Goal: Information Seeking & Learning: Learn about a topic

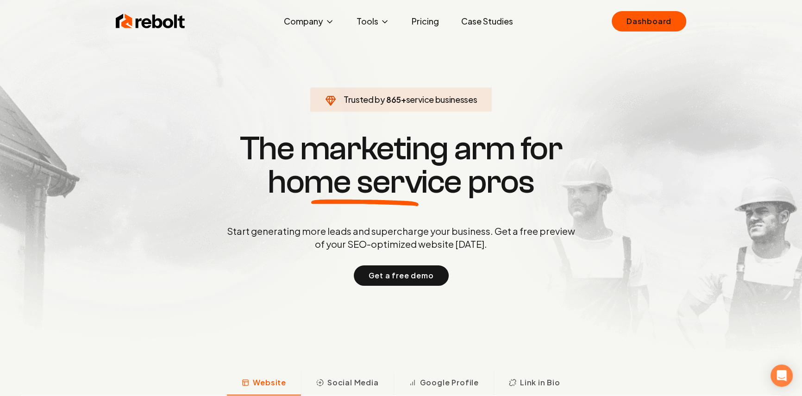
click at [475, 20] on link "Case Studies" at bounding box center [487, 21] width 67 height 19
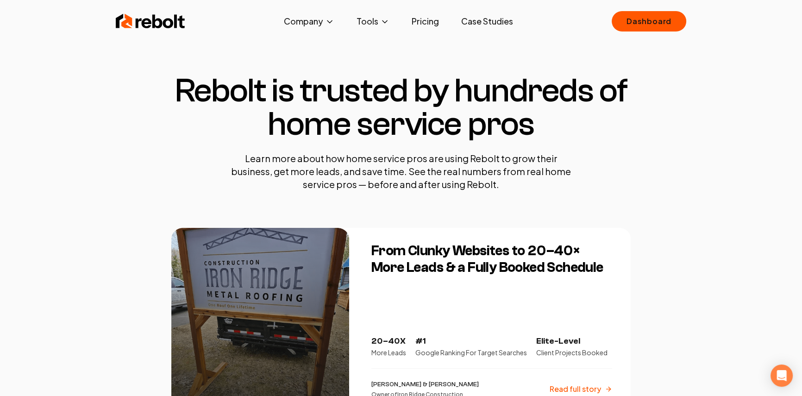
click at [418, 21] on link "Pricing" at bounding box center [425, 21] width 42 height 19
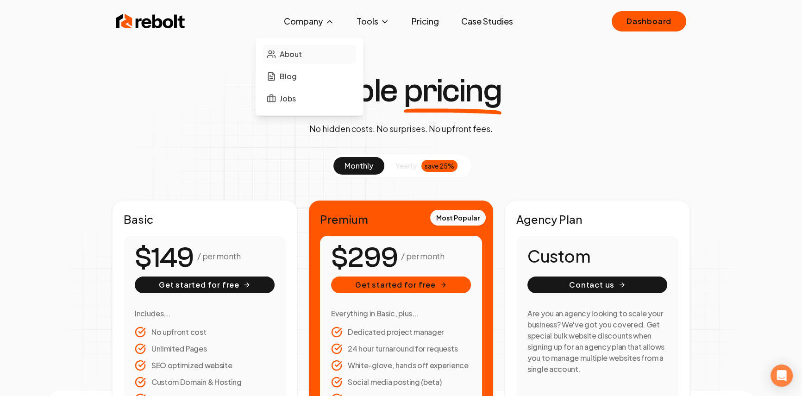
click at [296, 53] on span "About" at bounding box center [291, 54] width 22 height 11
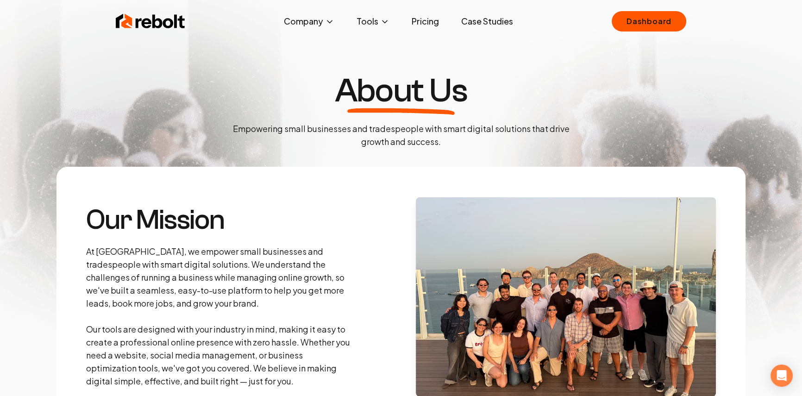
click at [163, 22] on img at bounding box center [150, 21] width 69 height 19
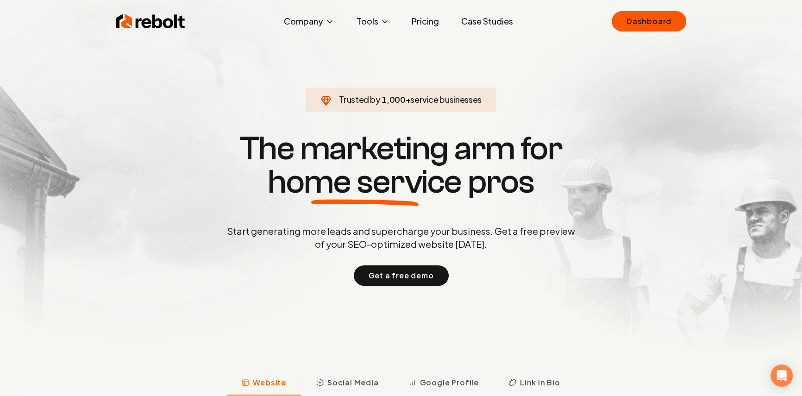
click at [413, 25] on link "Pricing" at bounding box center [425, 21] width 42 height 19
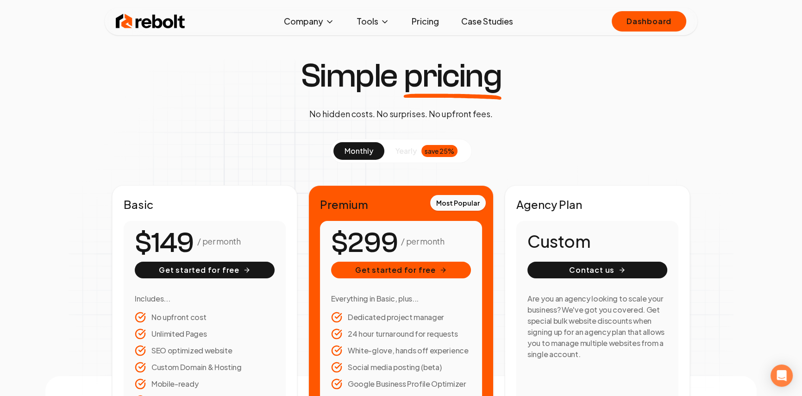
scroll to position [32, 0]
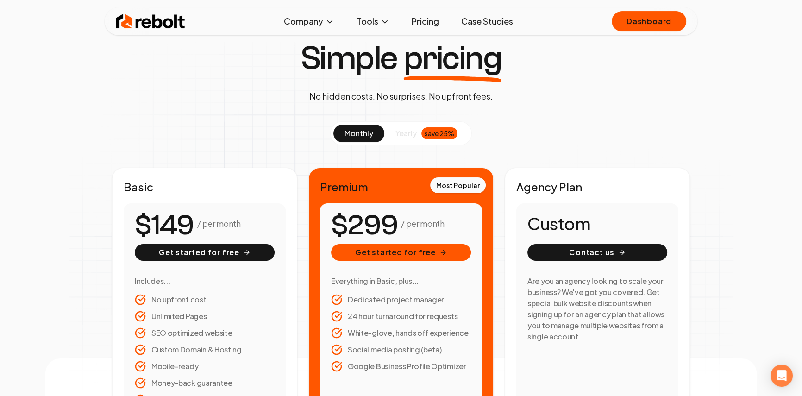
drag, startPoint x: 153, startPoint y: 220, endPoint x: 194, endPoint y: 218, distance: 41.3
click at [194, 219] on div "/ per month Get started for free Includes... No upfront cost Unlimited Pages SE…" at bounding box center [205, 309] width 162 height 213
click at [195, 218] on span "0 1 2 3 4 5 6 7 8 9 0 1 2 3 4 5 6 7 8 9 0 1 2 3 4 5 6 7 8 9" at bounding box center [172, 226] width 70 height 42
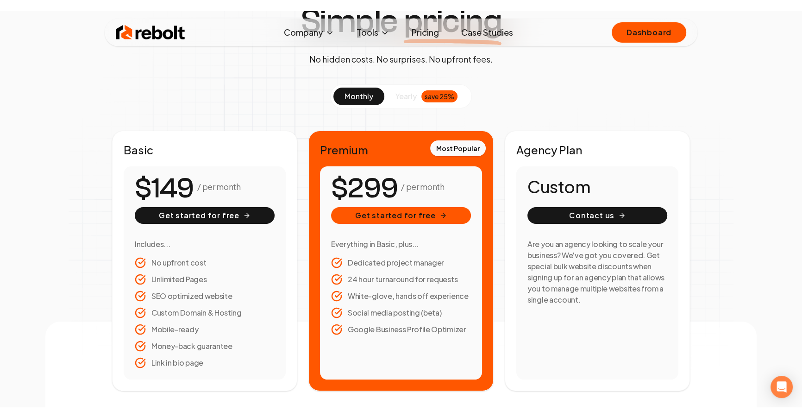
scroll to position [81, 0]
